Goal: Information Seeking & Learning: Learn about a topic

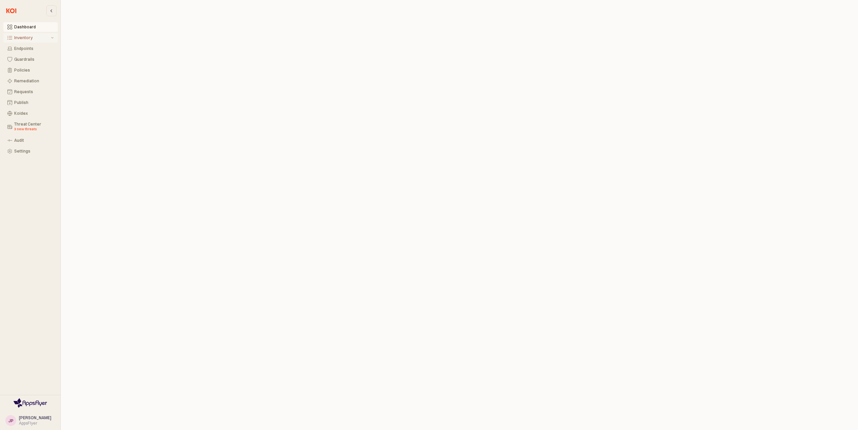
click at [21, 37] on div "Inventory" at bounding box center [31, 37] width 35 height 5
click at [30, 157] on div "Koidex" at bounding box center [34, 156] width 40 height 5
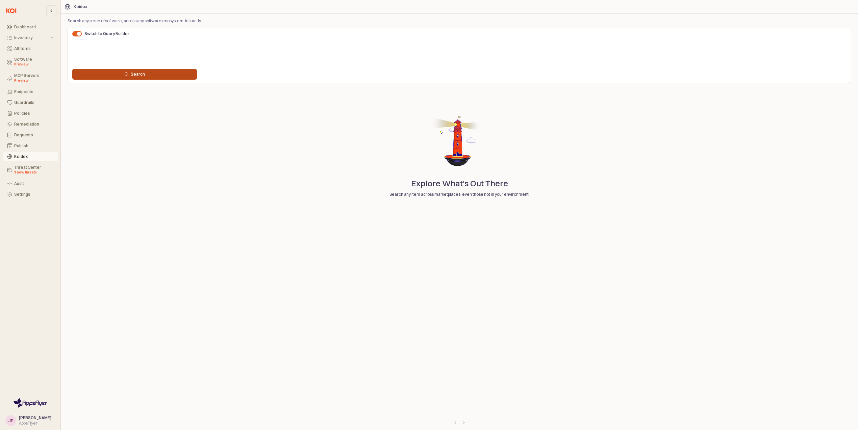
click at [188, 75] on div "Search" at bounding box center [134, 74] width 119 height 5
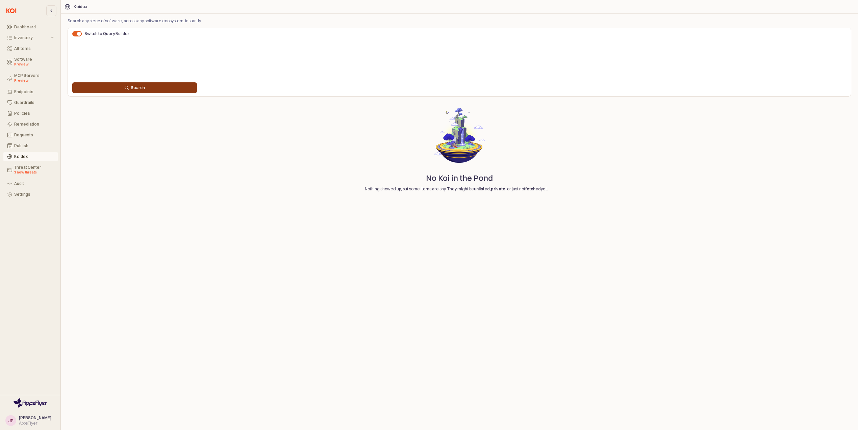
click at [173, 85] on div "Search" at bounding box center [134, 87] width 119 height 5
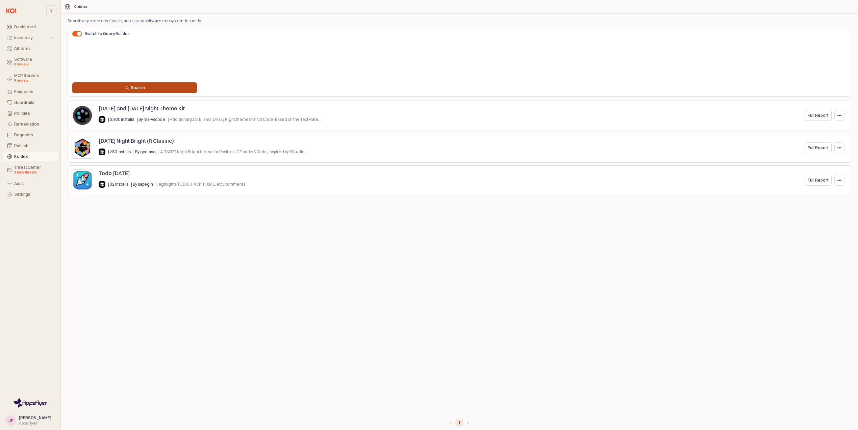
click at [165, 91] on button "Search" at bounding box center [134, 87] width 125 height 11
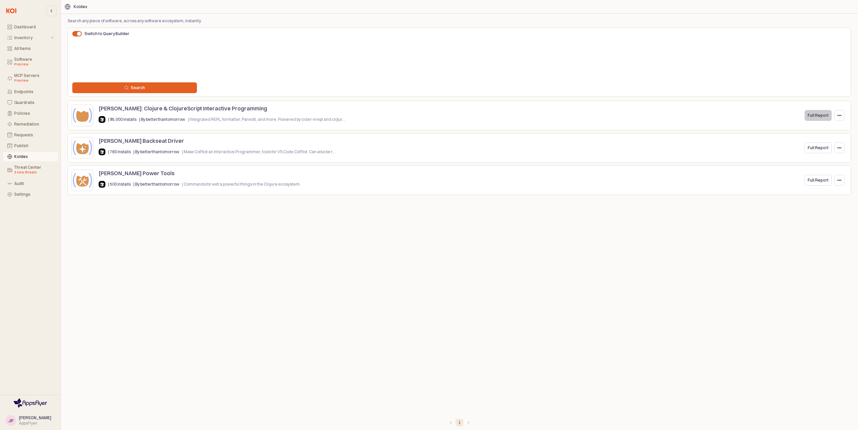
click at [817, 114] on p "Full Report" at bounding box center [818, 115] width 21 height 5
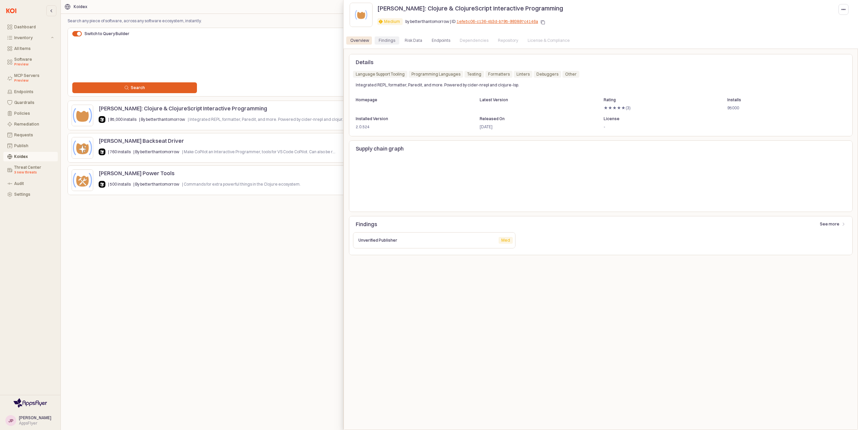
click at [389, 42] on div "Findings" at bounding box center [387, 40] width 17 height 8
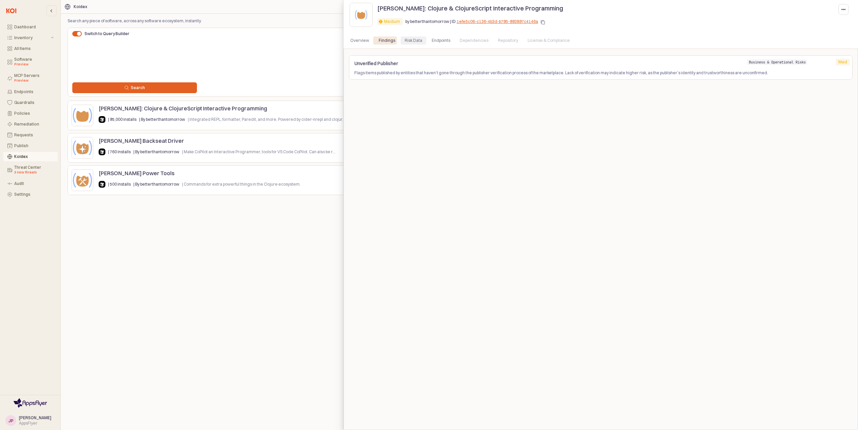
click at [419, 41] on div "Risk Data" at bounding box center [414, 40] width 26 height 8
click at [435, 41] on div "Endpoints" at bounding box center [441, 40] width 19 height 8
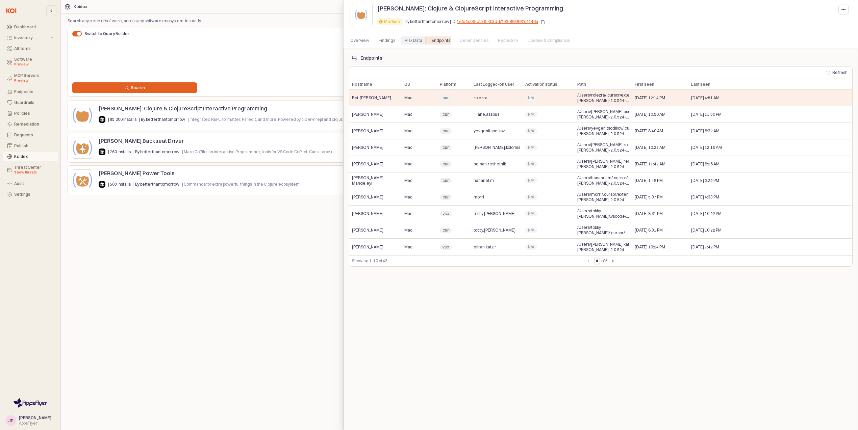
click at [405, 40] on div "Risk Data" at bounding box center [414, 40] width 18 height 8
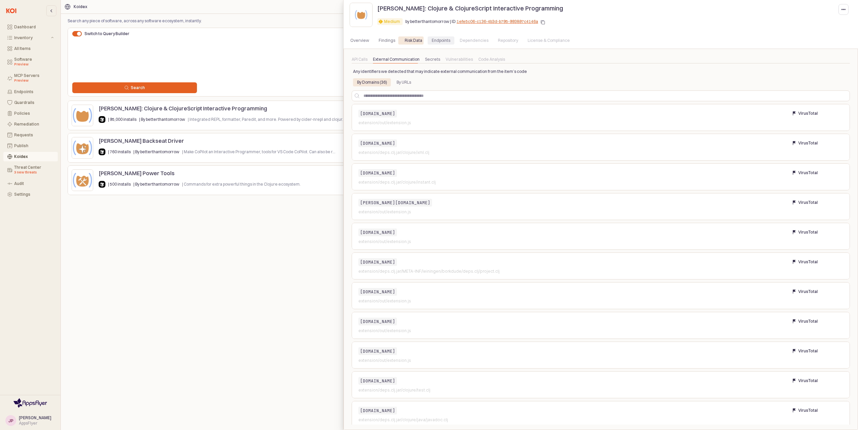
click at [442, 42] on div "Endpoints" at bounding box center [441, 40] width 19 height 8
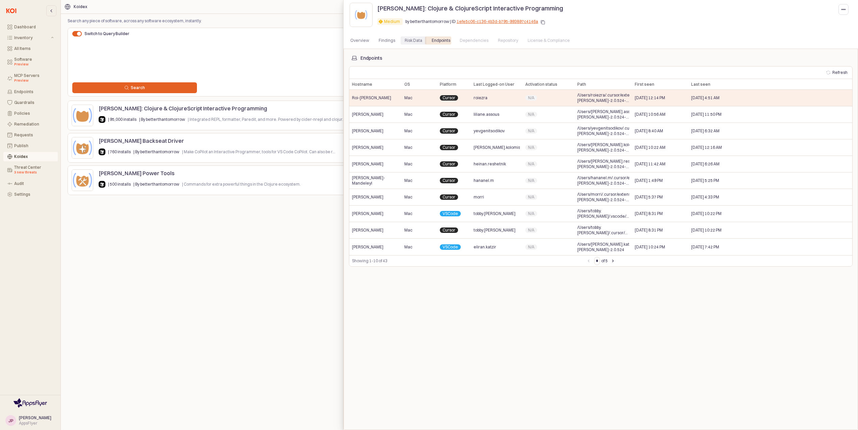
click at [405, 42] on div "Risk Data" at bounding box center [414, 40] width 18 height 8
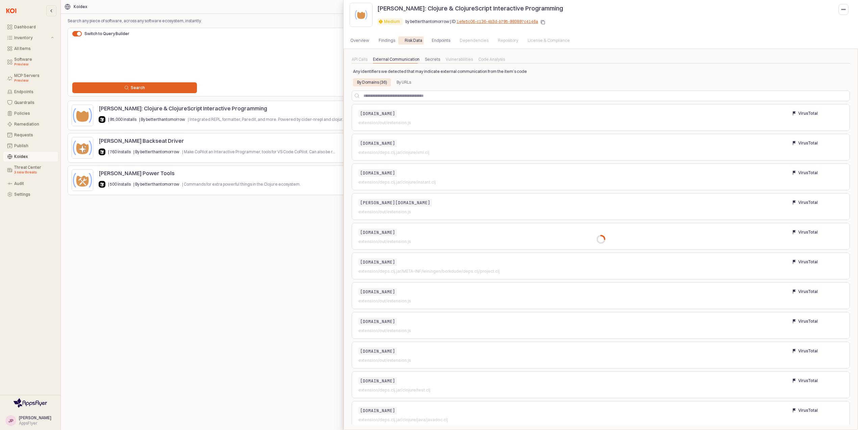
click at [380, 57] on div at bounding box center [601, 239] width 504 height 371
click at [422, 59] on div at bounding box center [601, 239] width 504 height 371
click at [432, 59] on div at bounding box center [601, 239] width 504 height 371
click at [426, 60] on div "Secrets" at bounding box center [432, 59] width 15 height 8
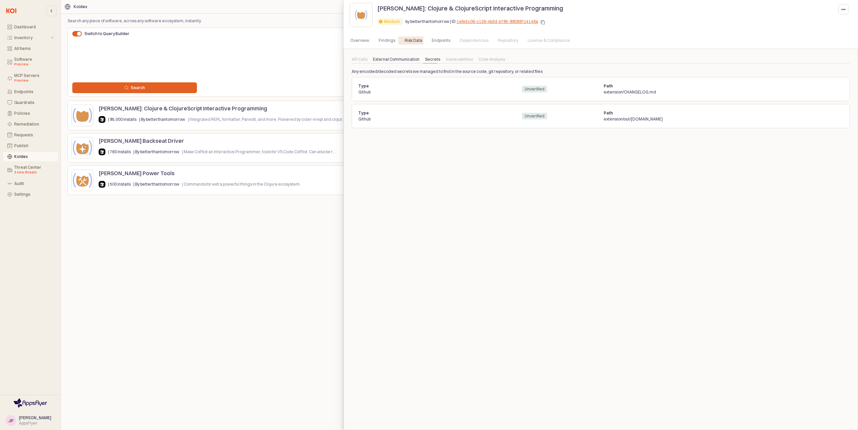
click at [389, 58] on div "External Communication" at bounding box center [396, 59] width 47 height 8
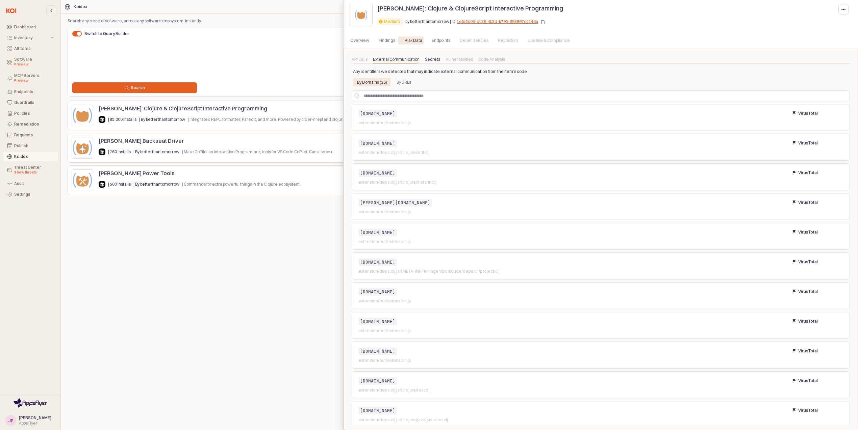
click at [432, 62] on div "Secrets" at bounding box center [432, 59] width 15 height 8
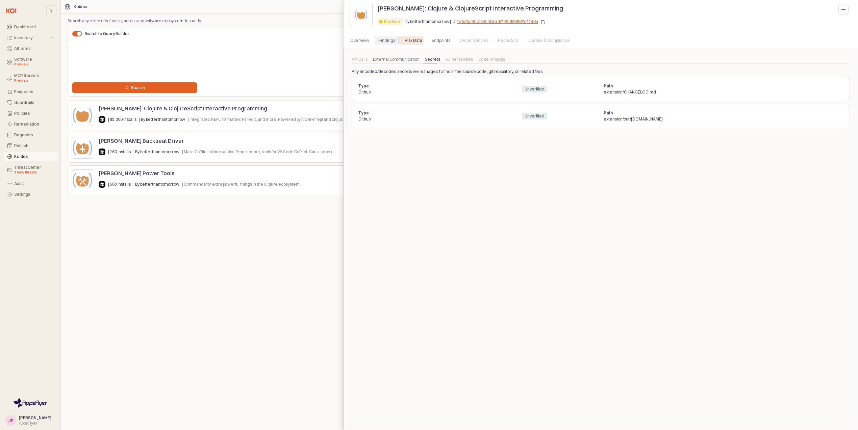
click at [376, 44] on div "Findings" at bounding box center [387, 40] width 25 height 8
click at [364, 43] on div "Overview" at bounding box center [359, 40] width 19 height 8
